Goal: Task Accomplishment & Management: Manage account settings

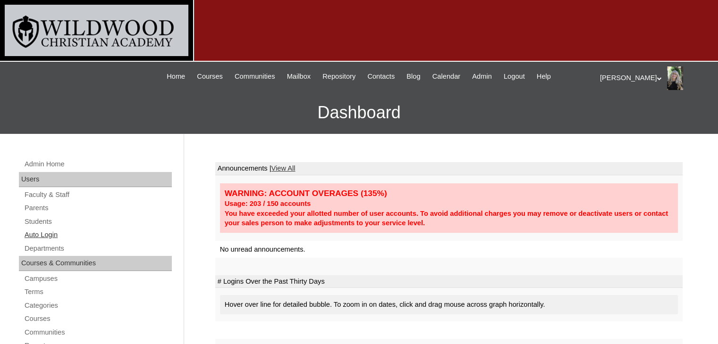
click at [49, 233] on link "Auto Login" at bounding box center [98, 235] width 148 height 12
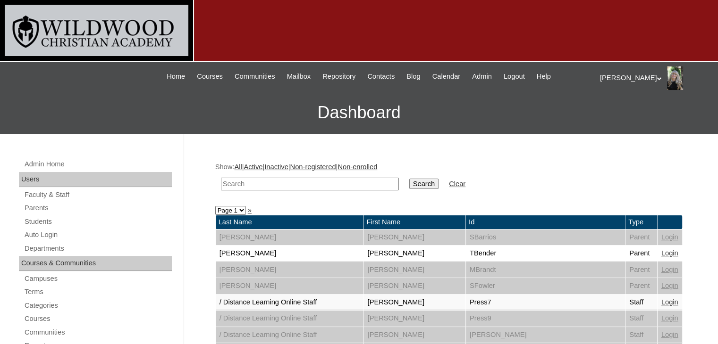
click at [250, 184] on input "text" at bounding box center [310, 184] width 178 height 13
type input "s"
type input "anagnostopoulos"
click at [409, 179] on input "Search" at bounding box center [423, 184] width 29 height 10
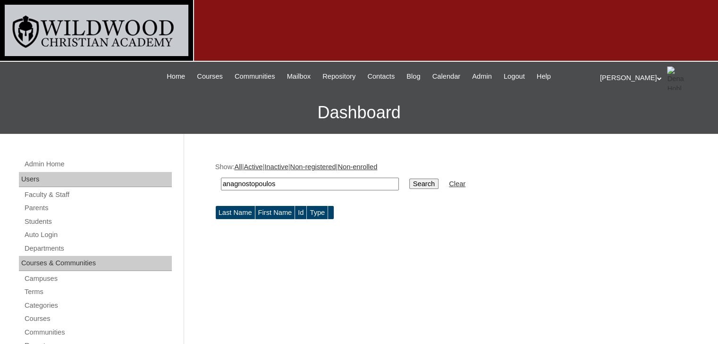
drag, startPoint x: 314, startPoint y: 186, endPoint x: 198, endPoint y: 200, distance: 116.4
type input "angela"
click at [409, 179] on input "Search" at bounding box center [423, 184] width 29 height 10
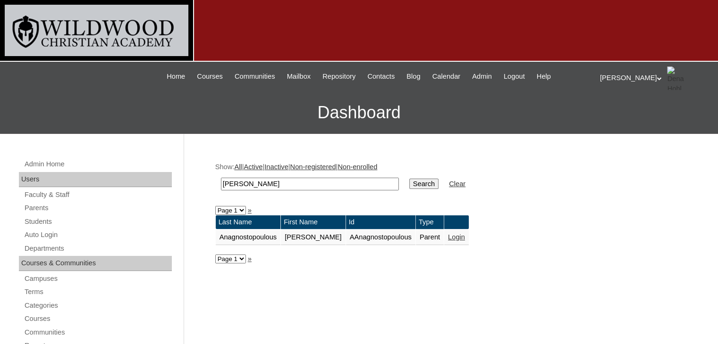
click at [448, 237] on link "Login" at bounding box center [456, 238] width 17 height 8
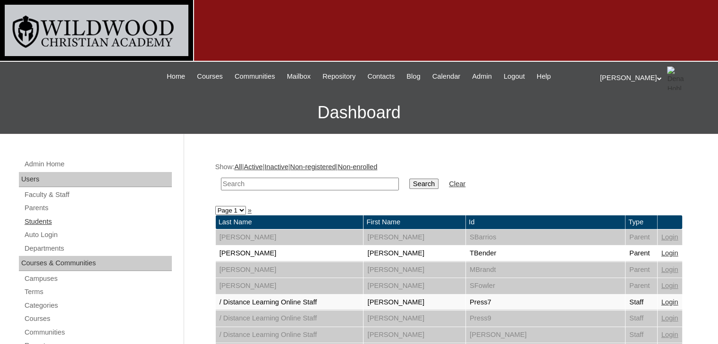
click at [40, 223] on link "Students" at bounding box center [98, 222] width 148 height 12
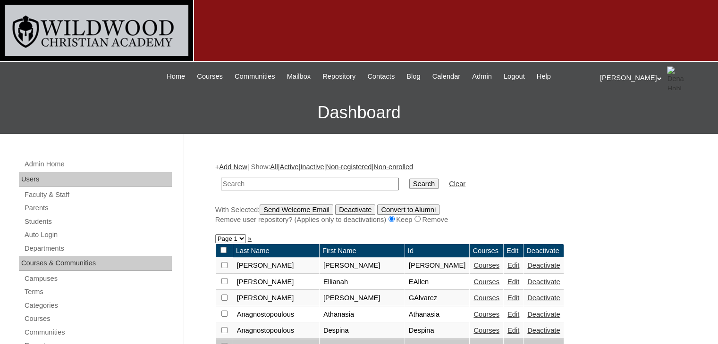
click at [473, 330] on link "Courses" at bounding box center [486, 331] width 26 height 8
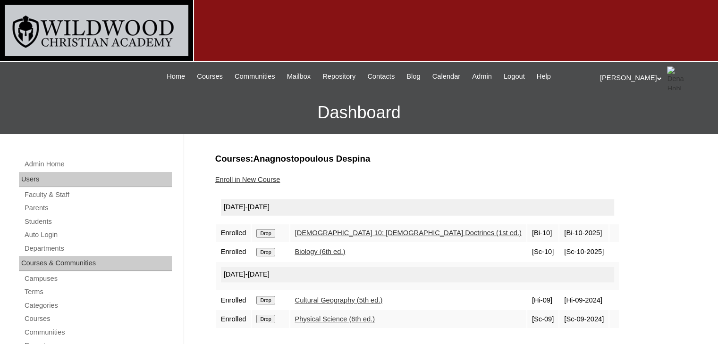
click at [271, 177] on link "Enroll in New Course" at bounding box center [247, 180] width 65 height 8
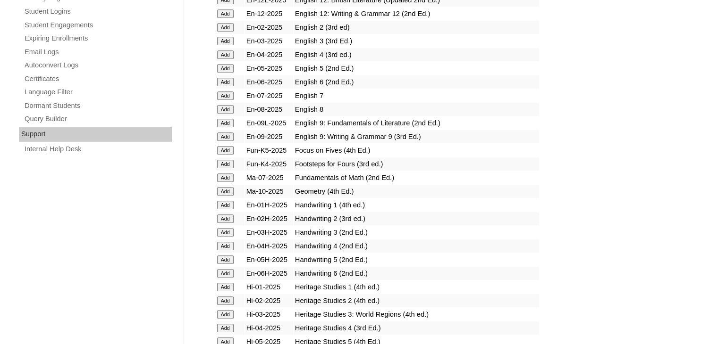
scroll to position [627, 0]
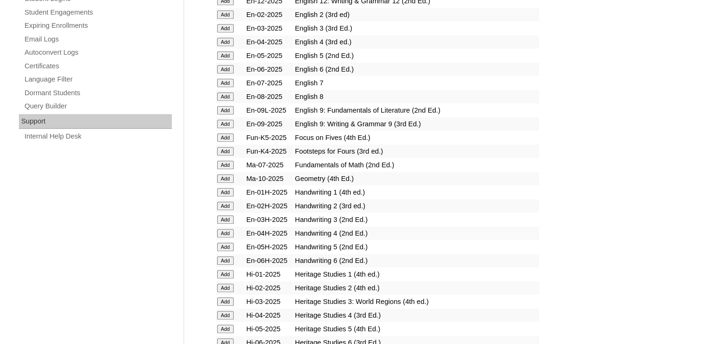
click at [227, 176] on input "Add" at bounding box center [225, 179] width 17 height 8
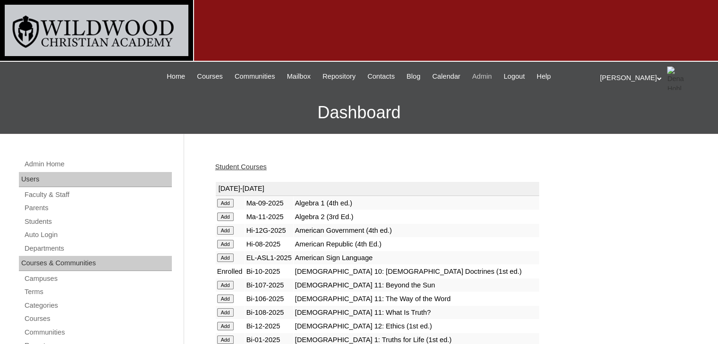
click at [486, 75] on span "Admin" at bounding box center [482, 76] width 20 height 11
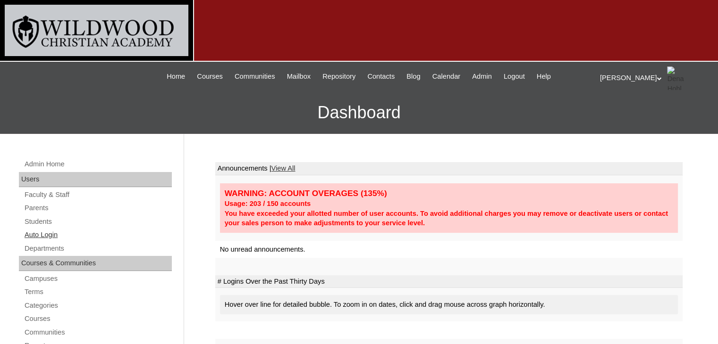
click at [36, 236] on link "Auto Login" at bounding box center [98, 235] width 148 height 12
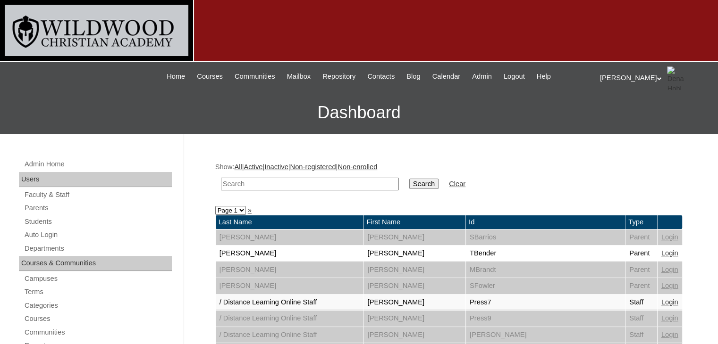
click at [240, 184] on input "text" at bounding box center [310, 184] width 178 height 13
type input "[PERSON_NAME]"
click at [409, 182] on input "Search" at bounding box center [423, 184] width 29 height 10
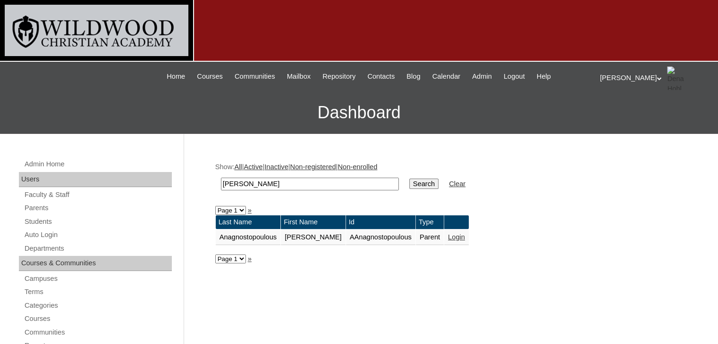
click at [448, 235] on link "Login" at bounding box center [456, 238] width 17 height 8
